Goal: Task Accomplishment & Management: Complete application form

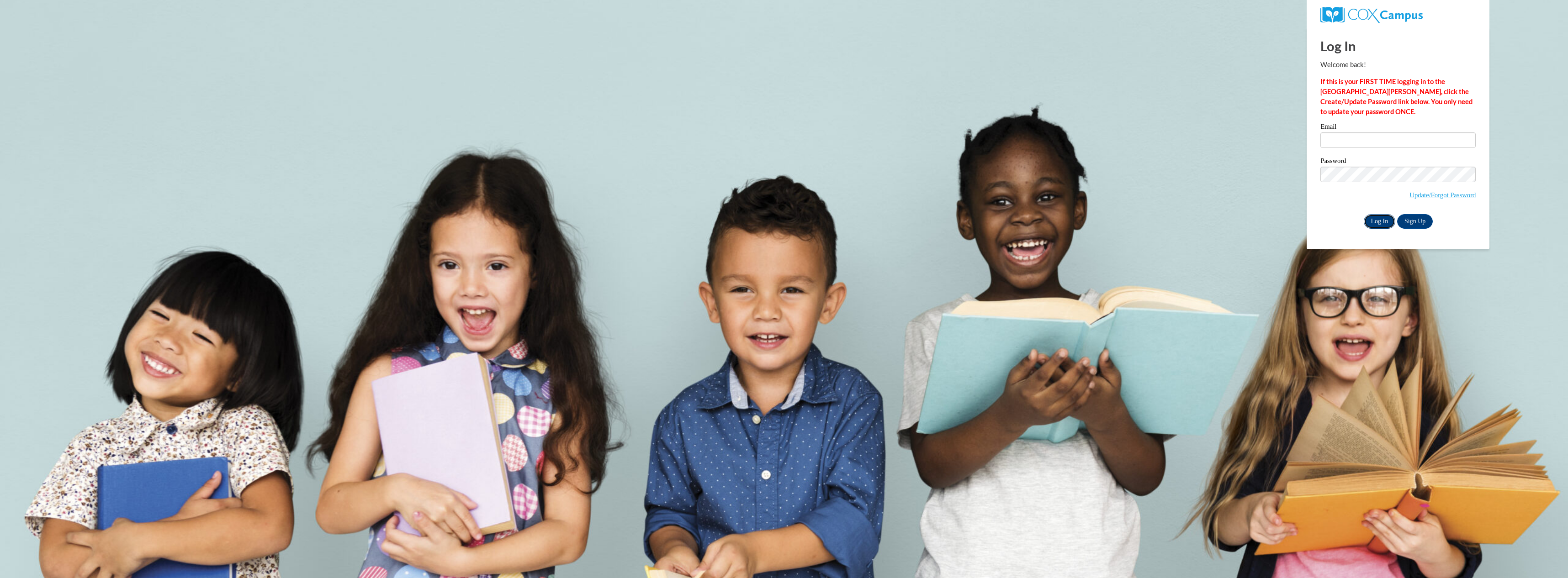
click at [1383, 221] on input "Log In" at bounding box center [1379, 222] width 32 height 15
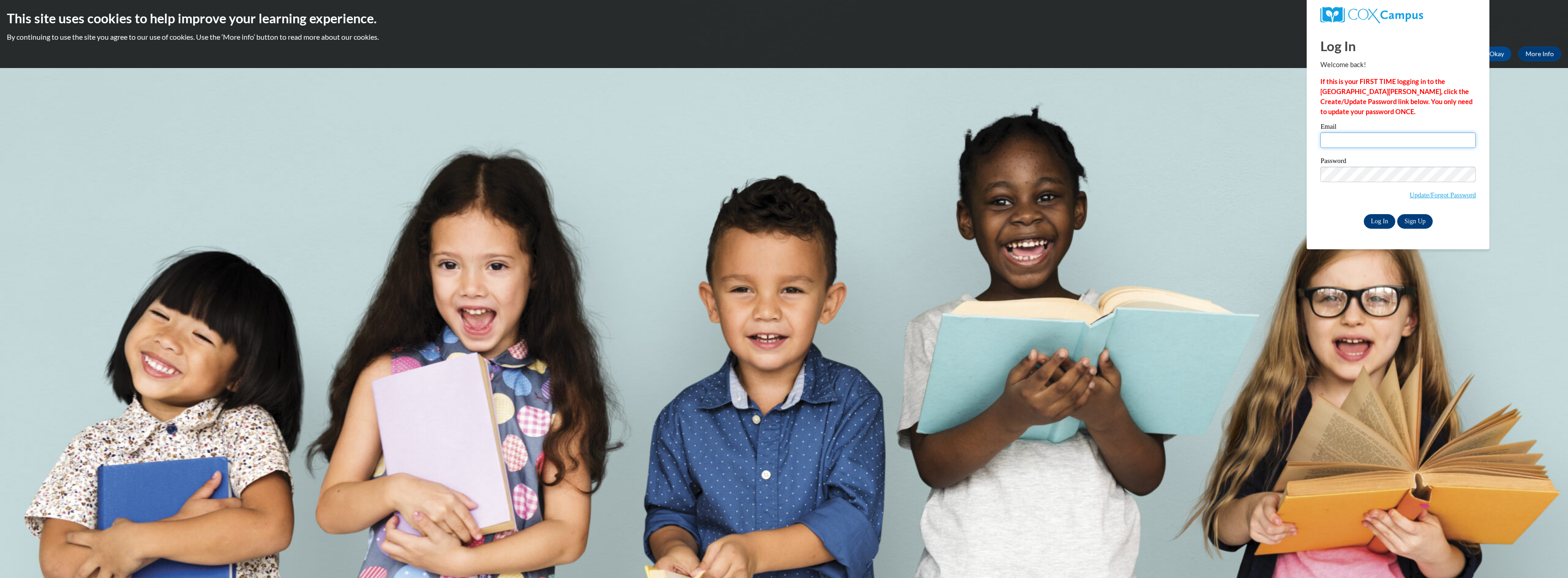
type input "[EMAIL_ADDRESS][DOMAIN_NAME]"
click at [1274, 270] on body "This site uses cookies to help improve your learning experience. By continuing …" at bounding box center [784, 289] width 1568 height 578
click at [1379, 220] on input "Log In" at bounding box center [1379, 222] width 32 height 15
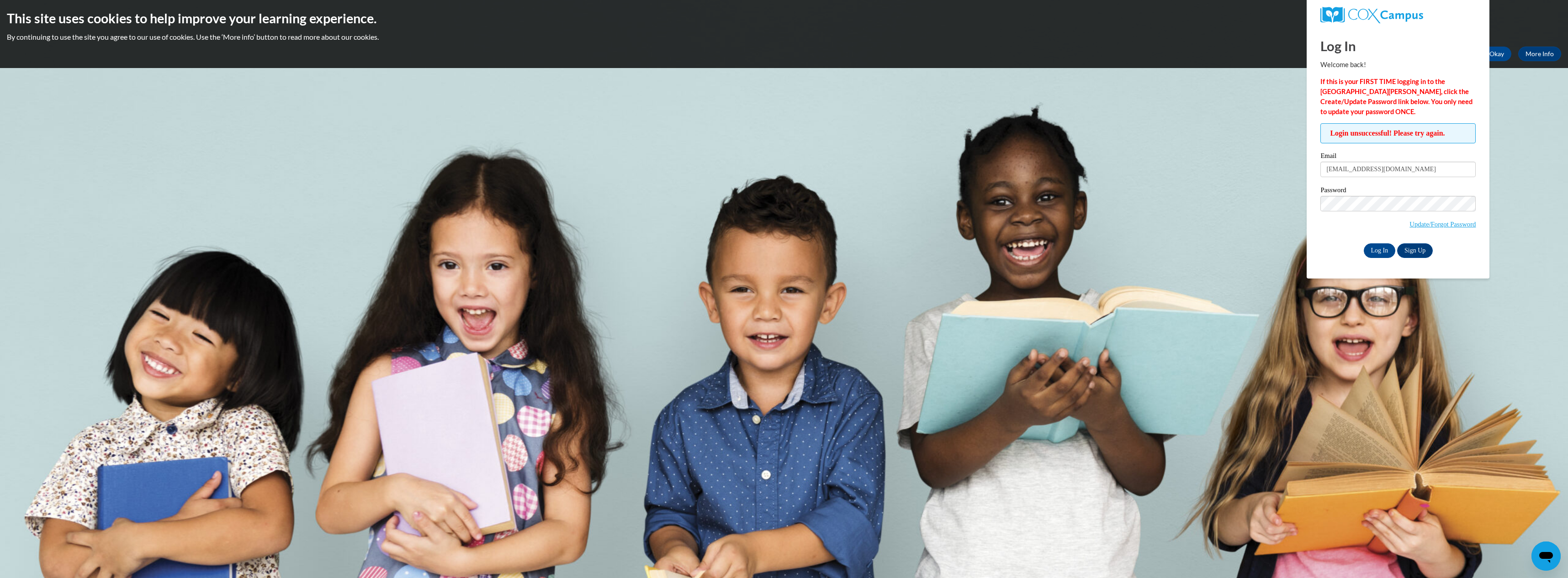
click at [1549, 564] on div "Open messaging window" at bounding box center [1546, 556] width 28 height 28
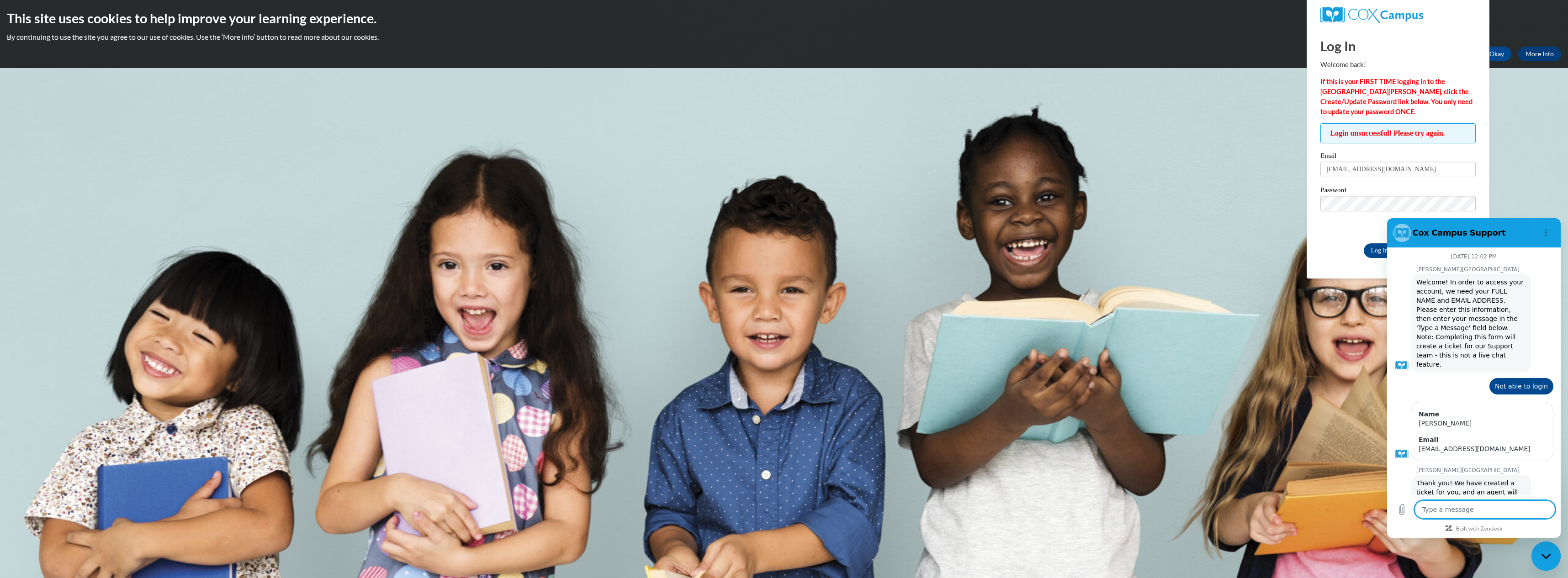
scroll to position [608, 0]
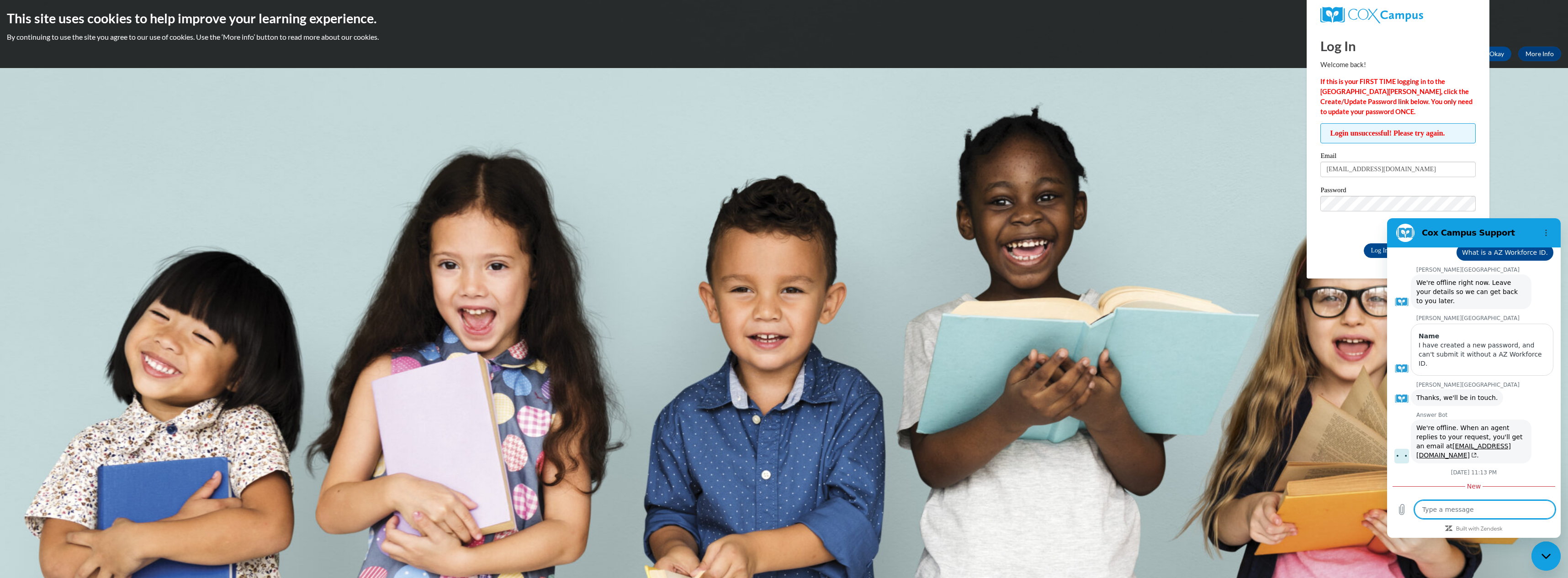
click at [1497, 514] on textarea at bounding box center [1485, 509] width 140 height 18
type textarea "n"
type textarea "x"
type textarea "no"
type textarea "x"
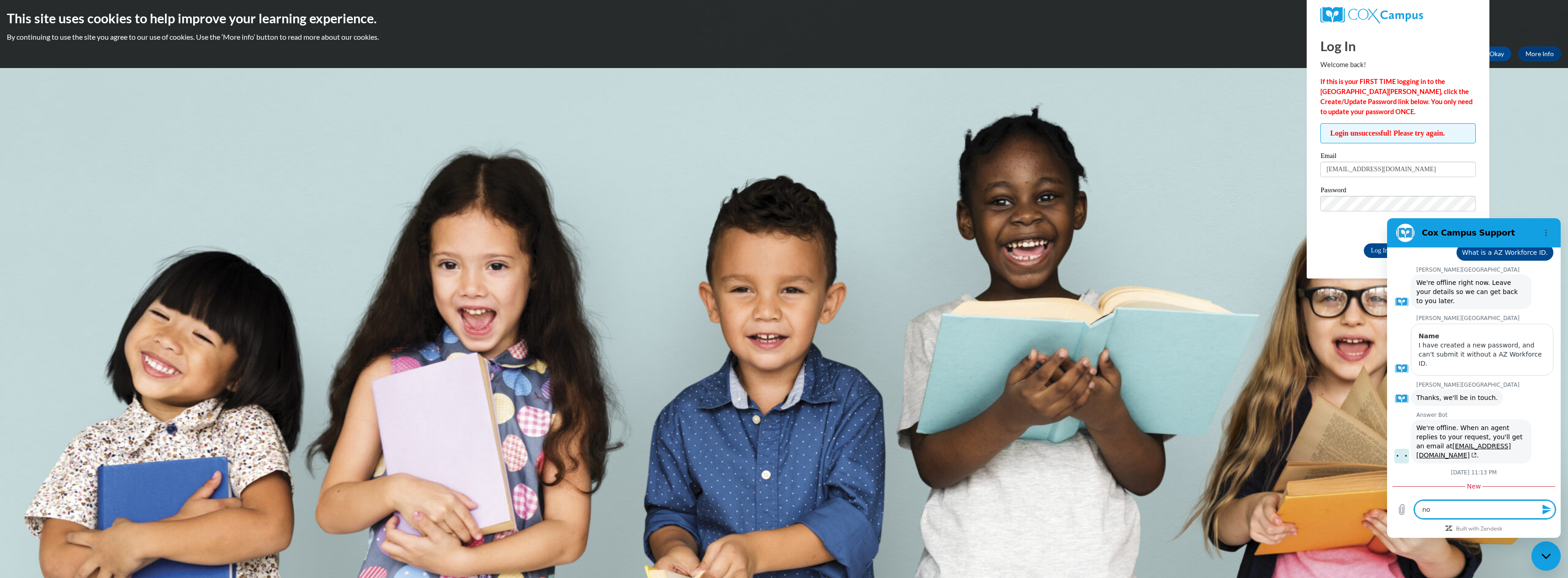
type textarea "no."
type textarea "x"
type textarea "no."
type textarea "x"
type textarea "no. G"
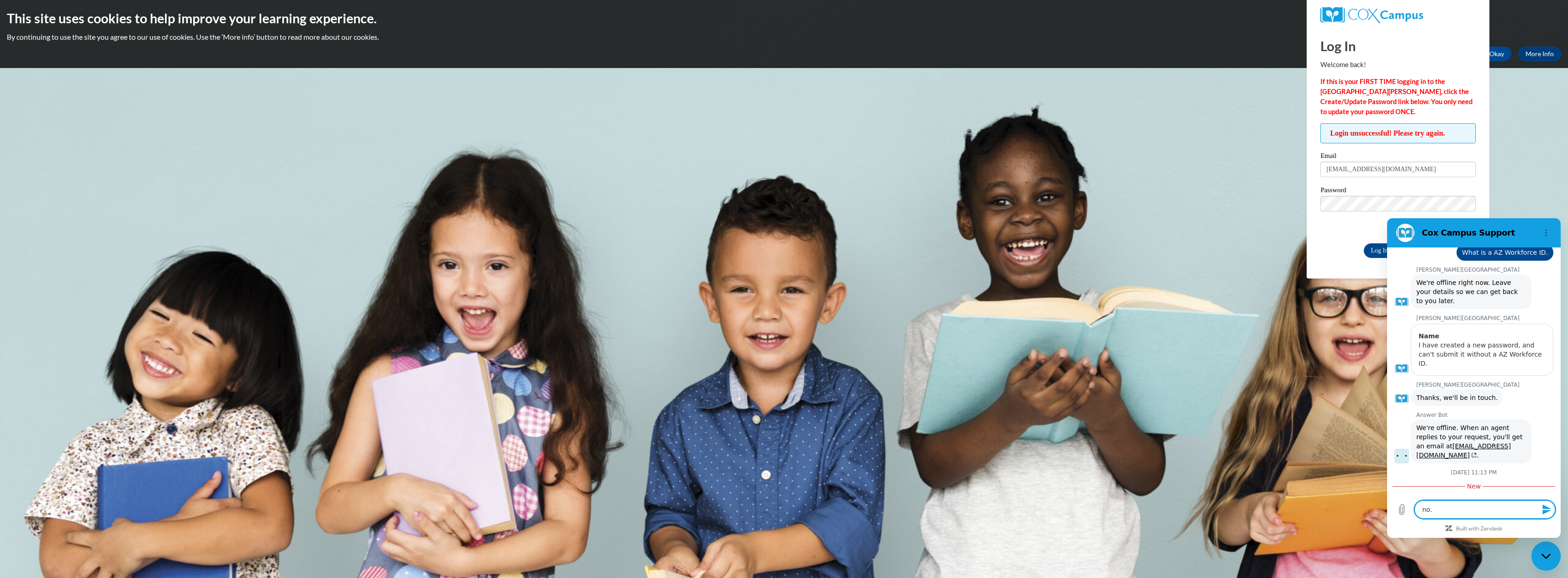
type textarea "x"
type textarea "no. Ge"
type textarea "x"
type textarea "no. G"
type textarea "x"
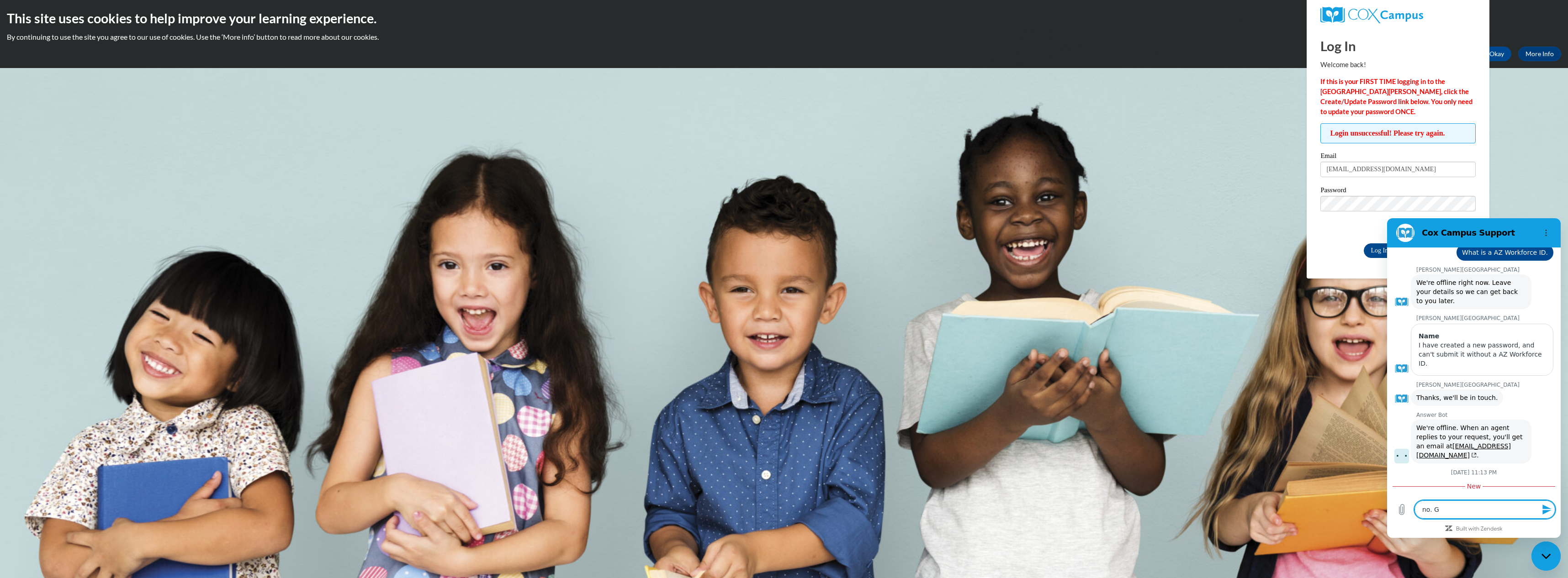
type textarea "no. Go"
type textarea "x"
type textarea "no. Gor"
type textarea "x"
type textarea "no. Go"
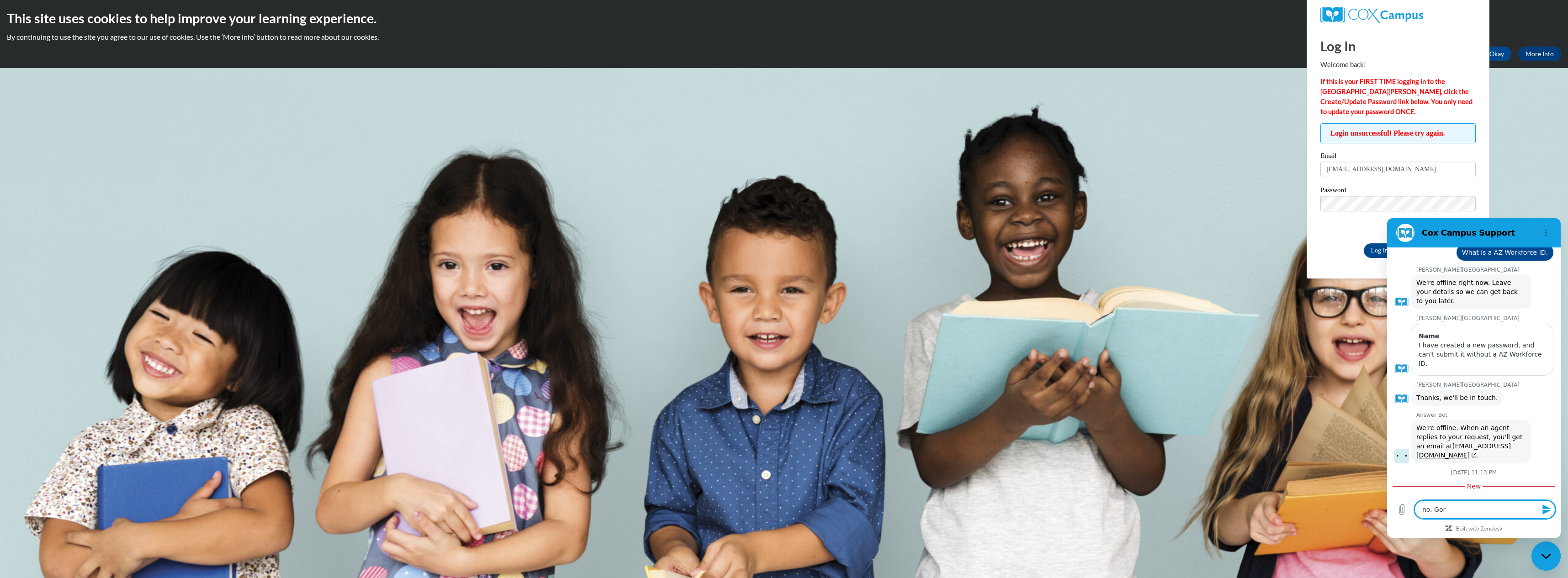
type textarea "x"
type textarea "no. G"
type textarea "x"
type textarea "no. Go"
type textarea "x"
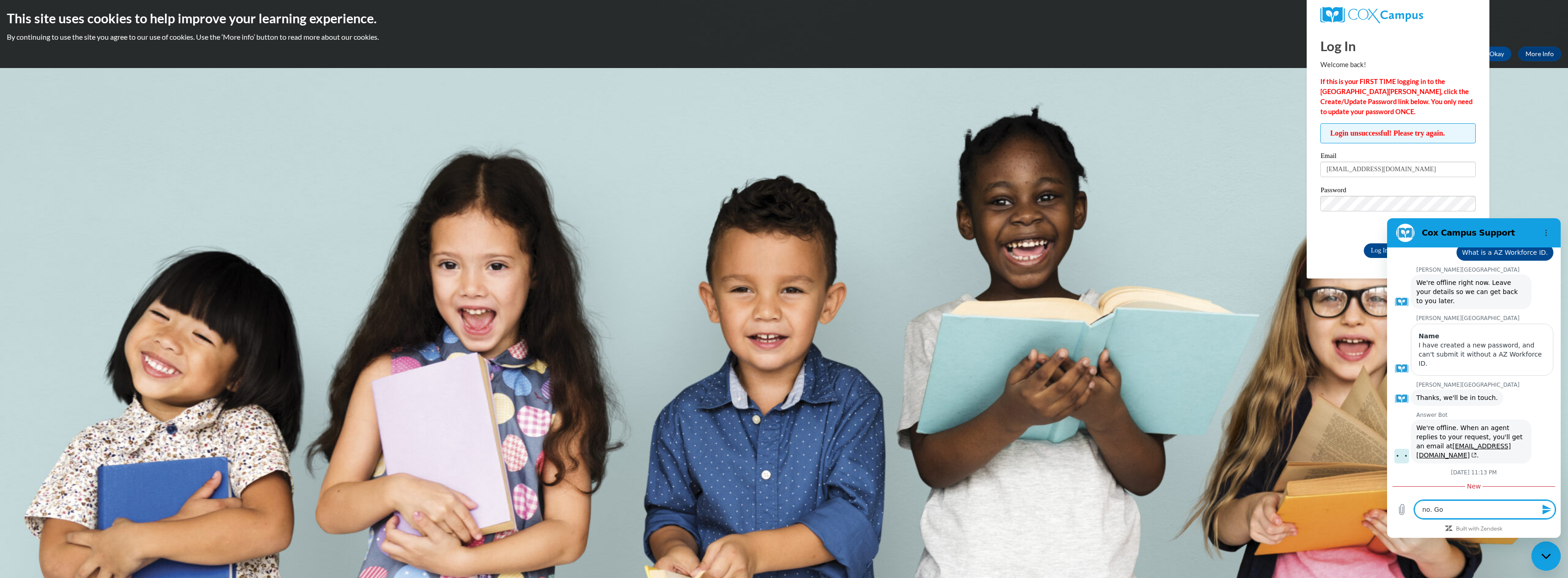
type textarea "no. Goe"
type textarea "x"
type textarea "no. Goer"
type textarea "x"
type textarea "no. Goerg"
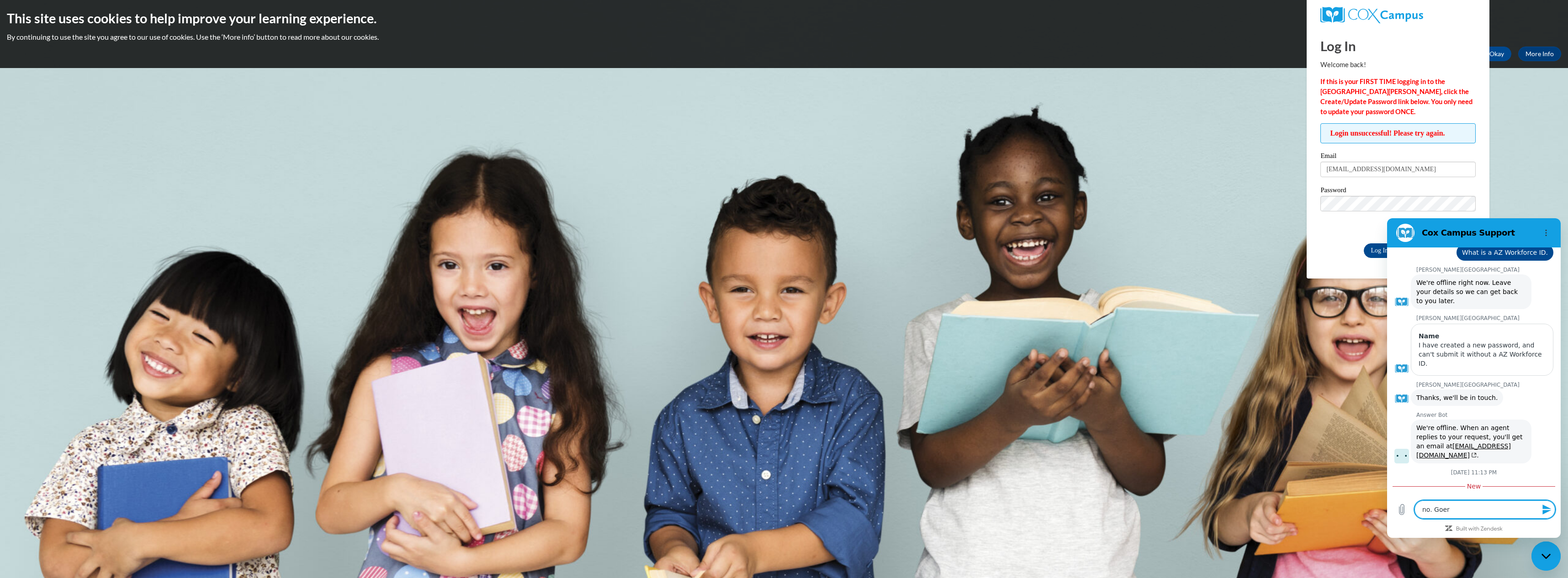
type textarea "x"
type textarea "no. Goergi"
type textarea "x"
type textarea "no. Goergia"
type textarea "x"
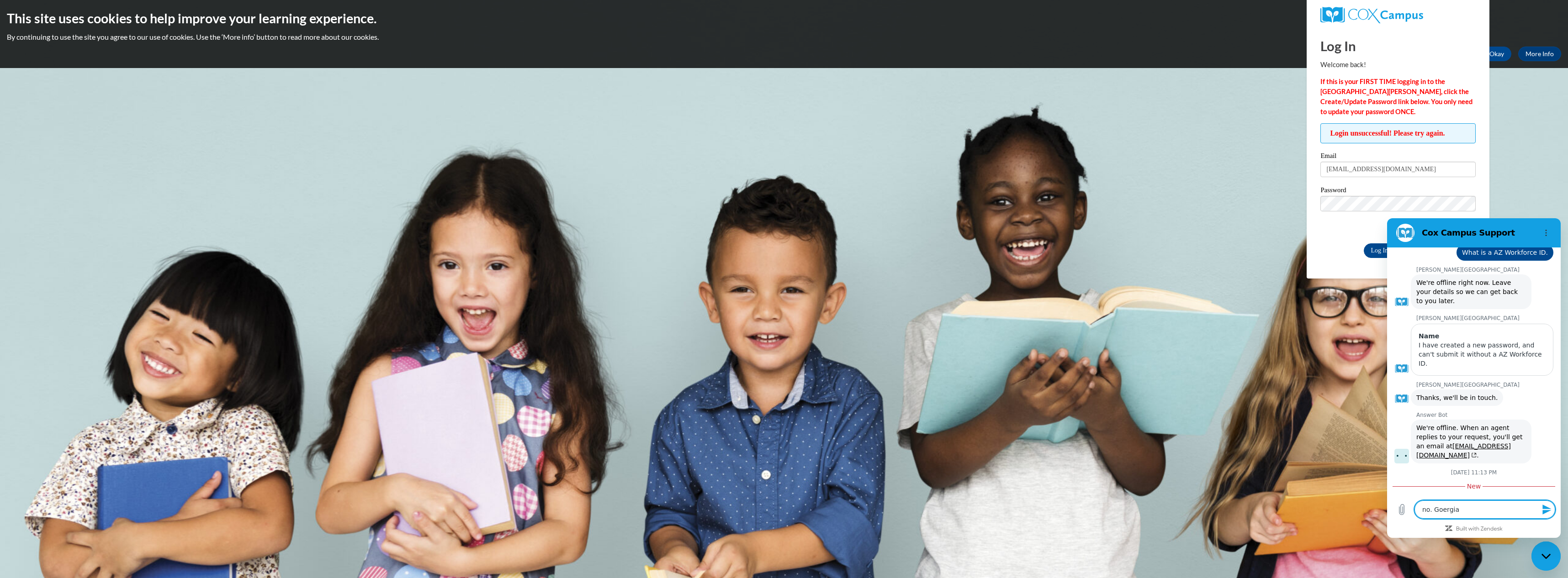
type textarea "no. Goergi"
type textarea "x"
type textarea "no. Goerg"
type textarea "x"
type textarea "no. Goer"
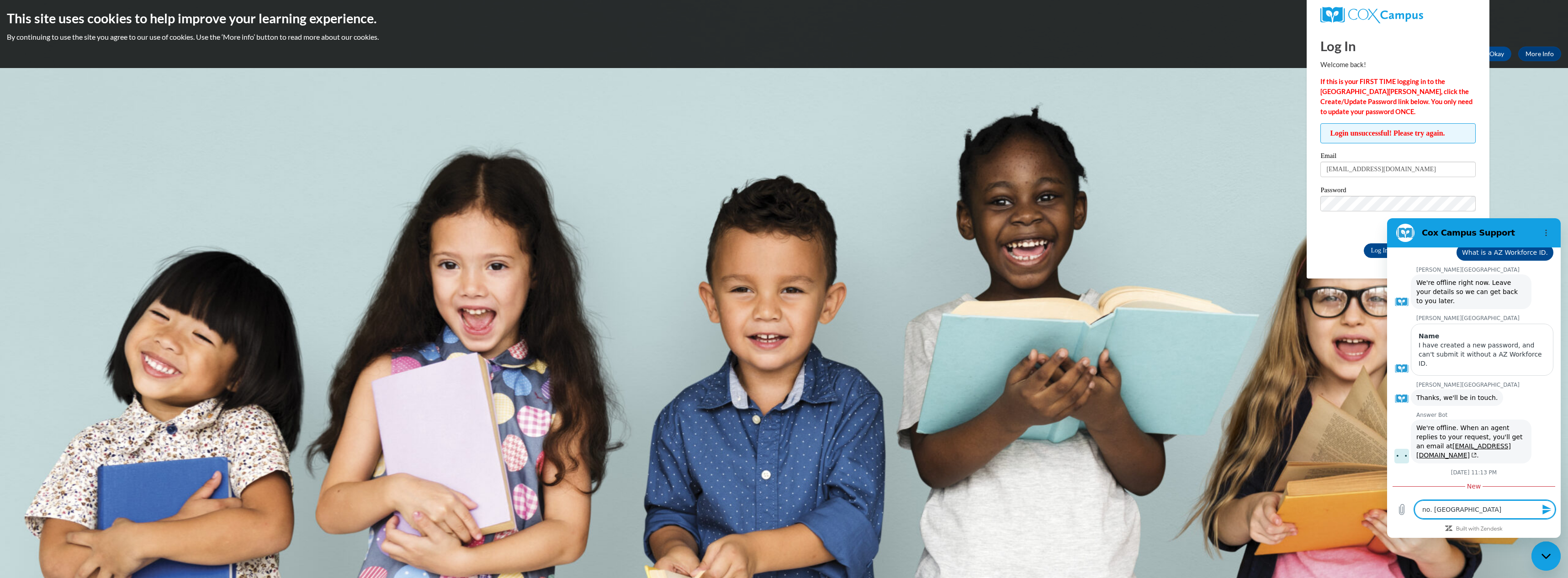
type textarea "x"
type textarea "no. Goe"
type textarea "x"
type textarea "no. Go"
type textarea "x"
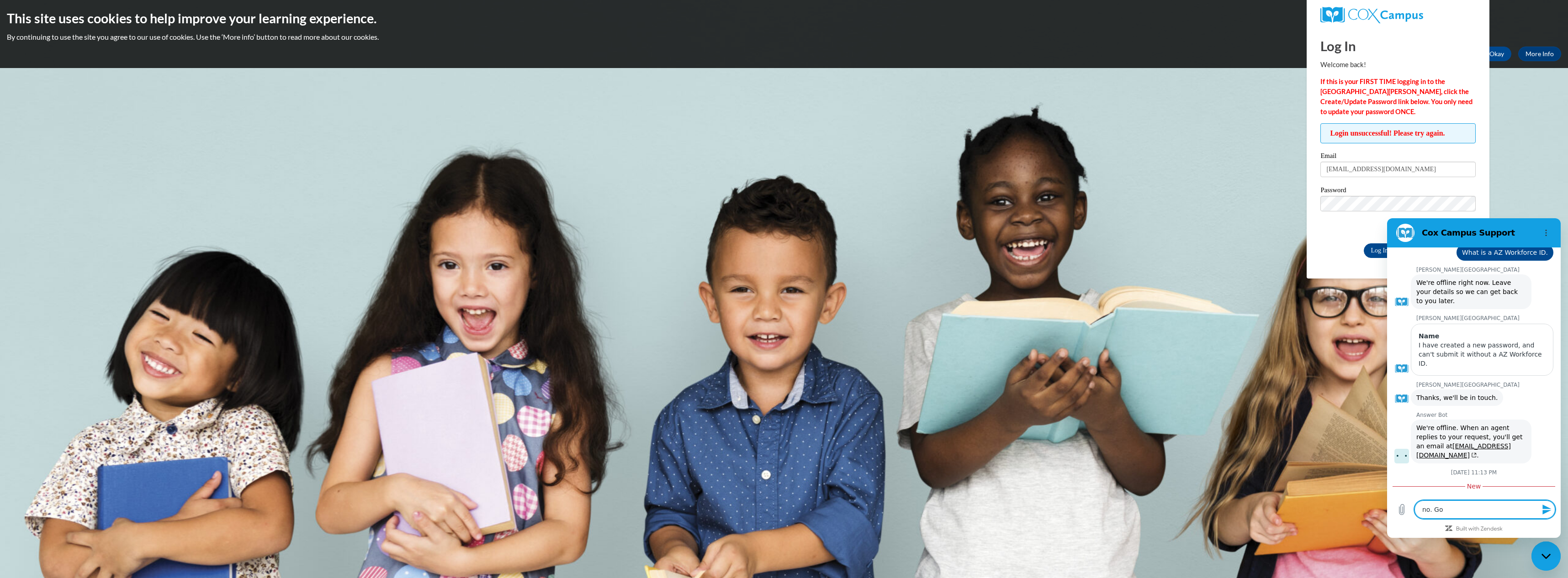
type textarea "no. G"
type textarea "x"
type textarea "no. Ge"
type textarea "x"
type textarea "no. Geo"
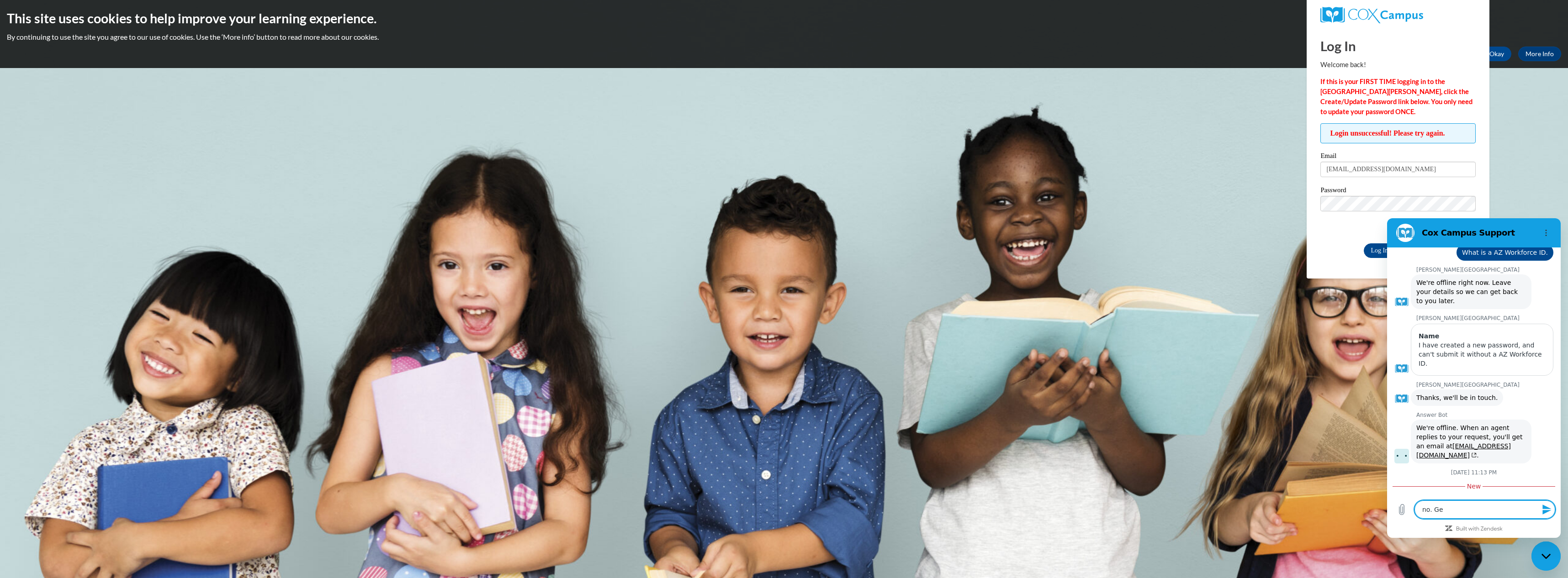
type textarea "x"
type textarea "no. Geor"
type textarea "x"
type textarea "no. Georg"
type textarea "x"
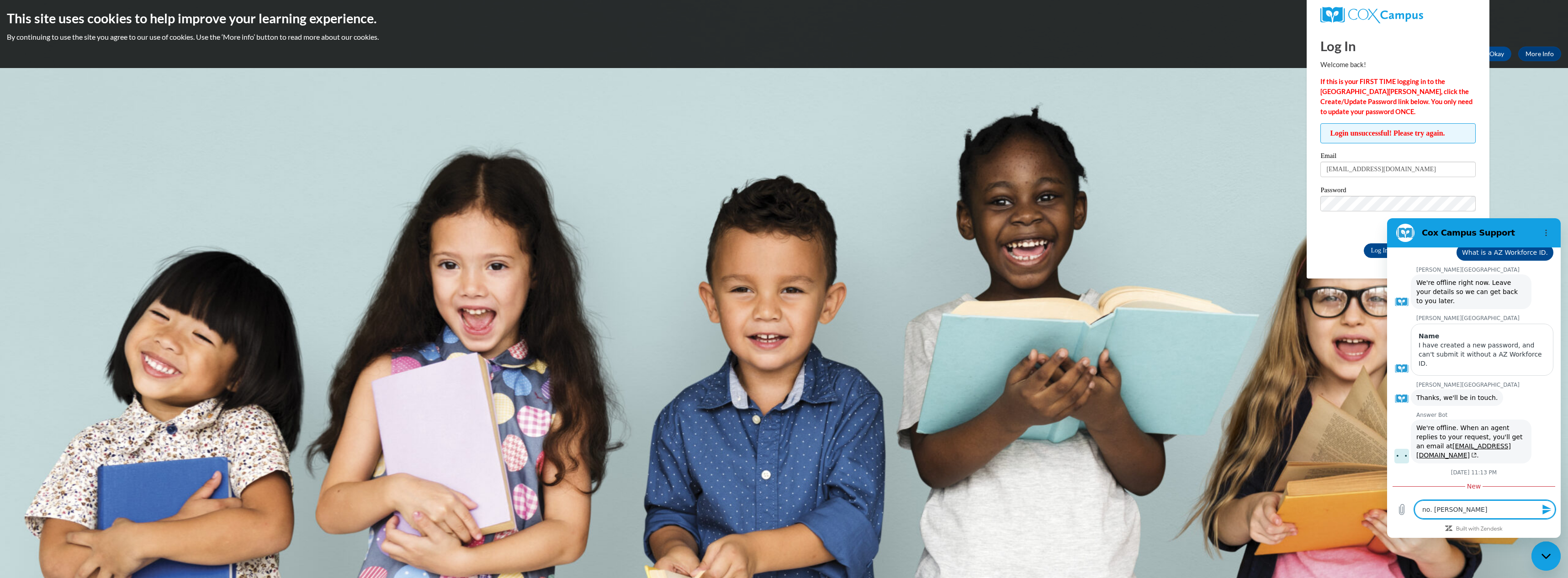
type textarea "no. Georgi"
type textarea "x"
type textarea "no. Georgia"
type textarea "x"
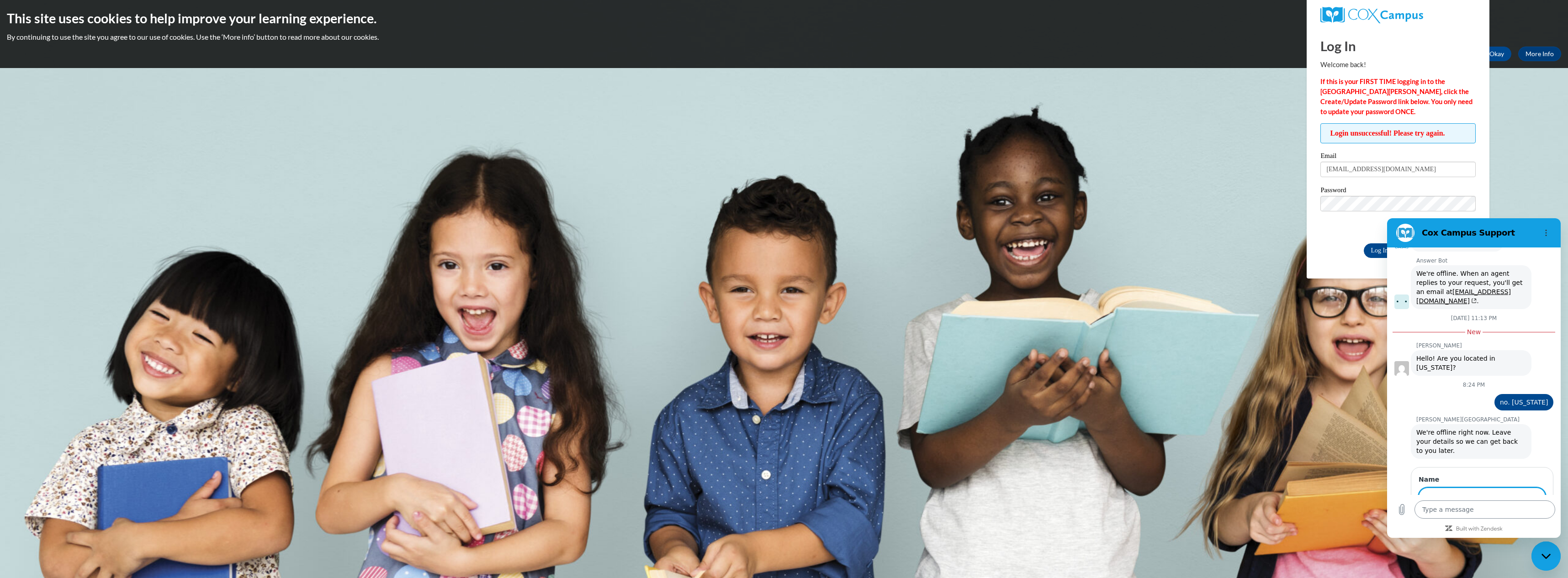
scroll to position [762, 0]
click at [1292, 446] on body "This site uses cookies to help improve your learning experience. By continuing …" at bounding box center [784, 289] width 1568 height 578
drag, startPoint x: 1557, startPoint y: 559, endPoint x: 1545, endPoint y: 543, distance: 20.0
click at [1556, 559] on div "Close messaging window" at bounding box center [1546, 556] width 28 height 28
type textarea "x"
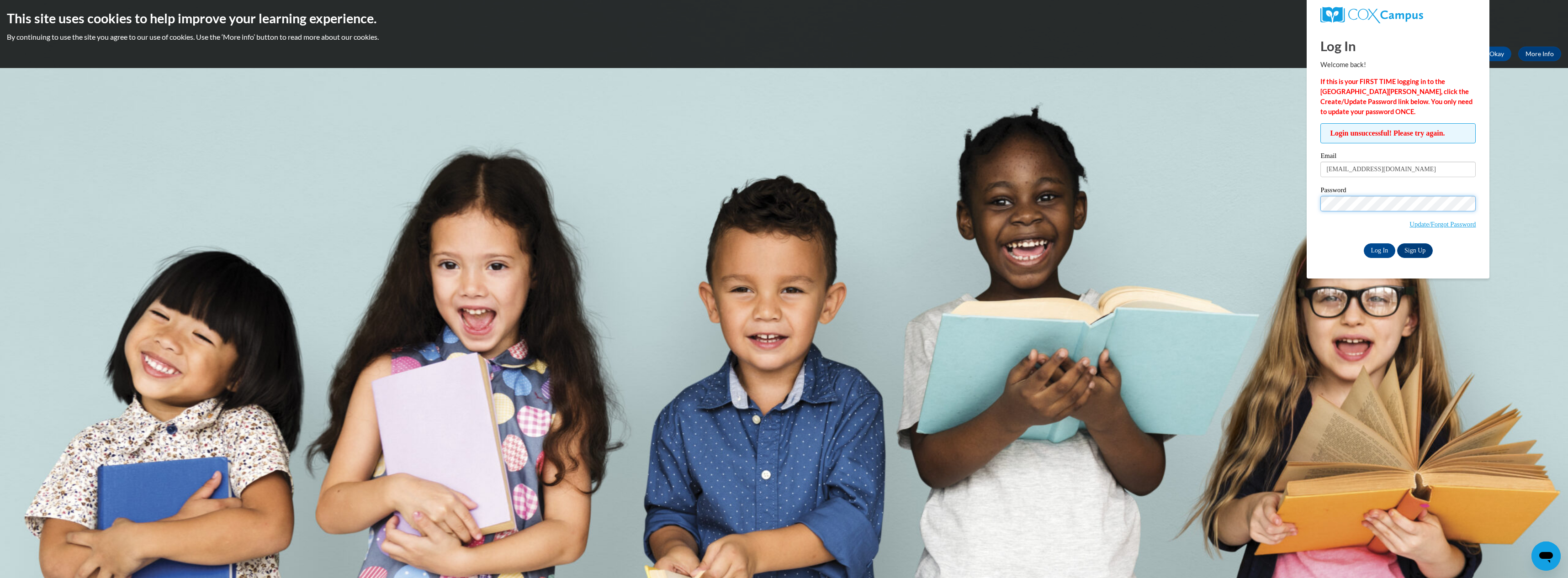
click at [1364, 244] on input "Log In" at bounding box center [1379, 251] width 32 height 15
